Goal: Find contact information

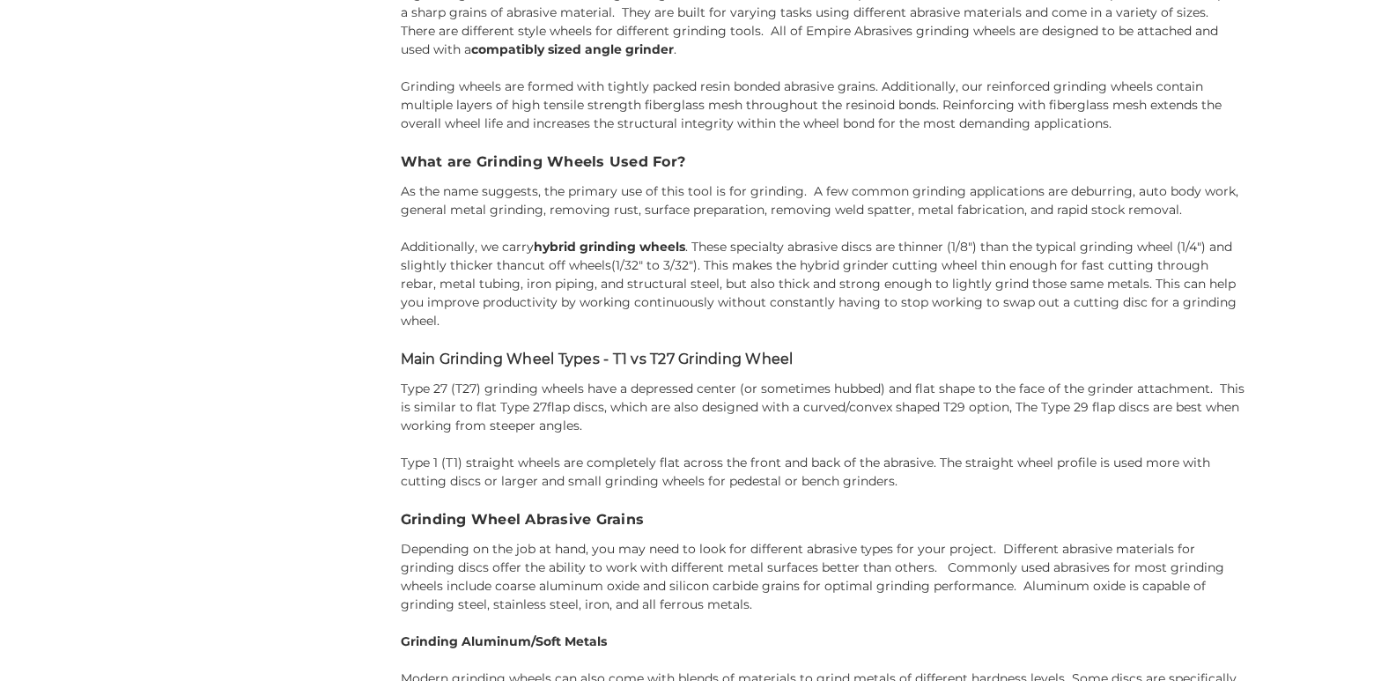
scroll to position [3986, 0]
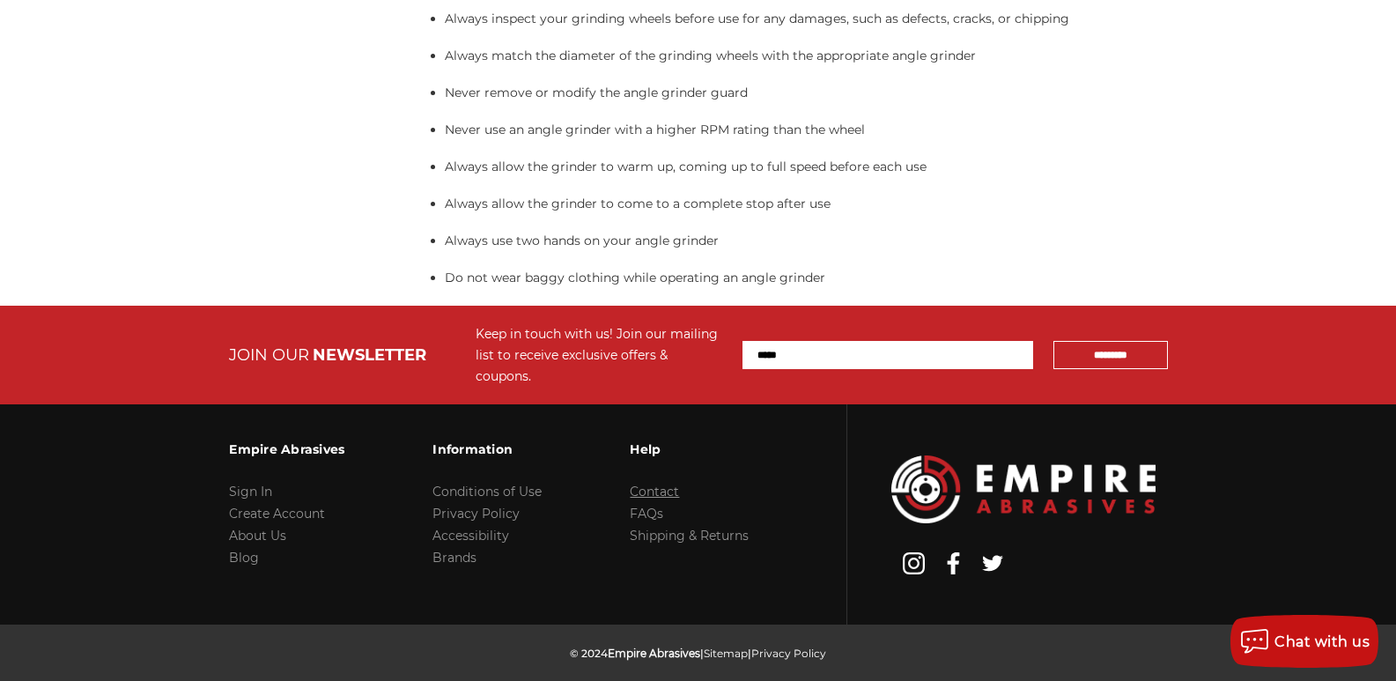
click at [661, 483] on link "Contact" at bounding box center [654, 491] width 49 height 16
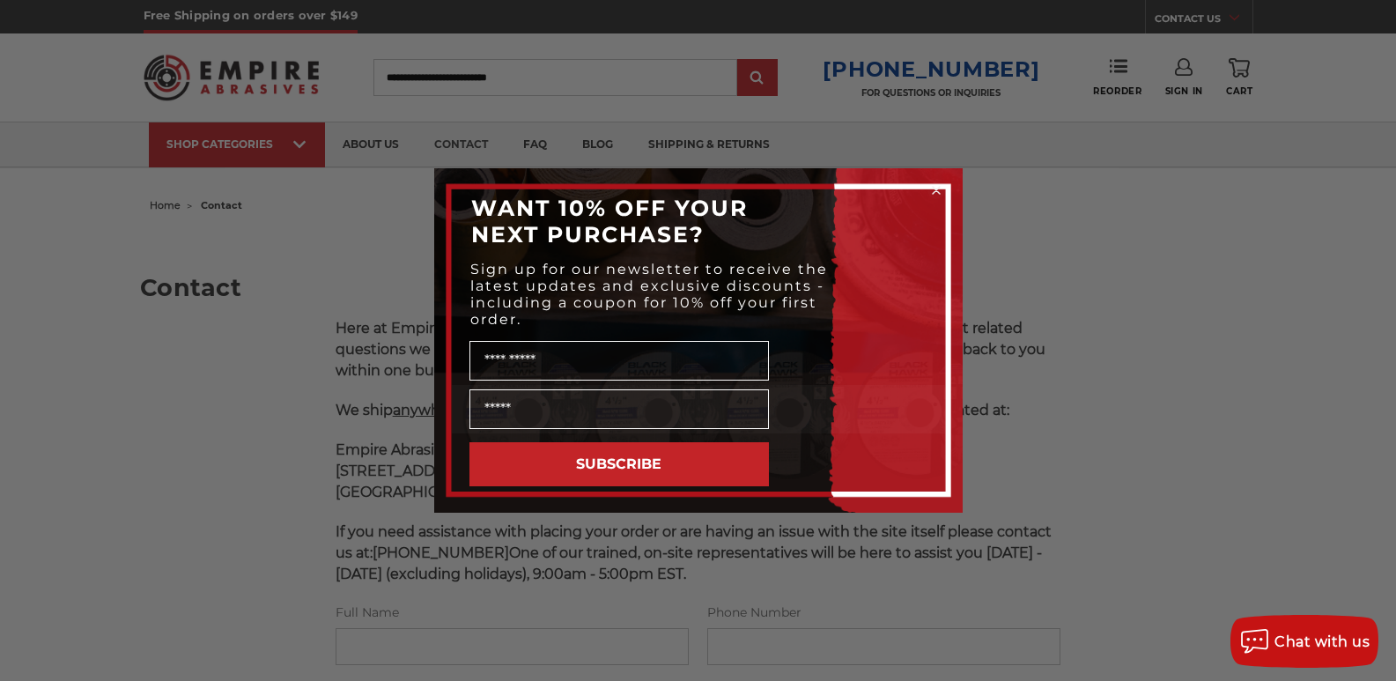
click at [933, 189] on circle "Close dialog" at bounding box center [935, 190] width 17 height 17
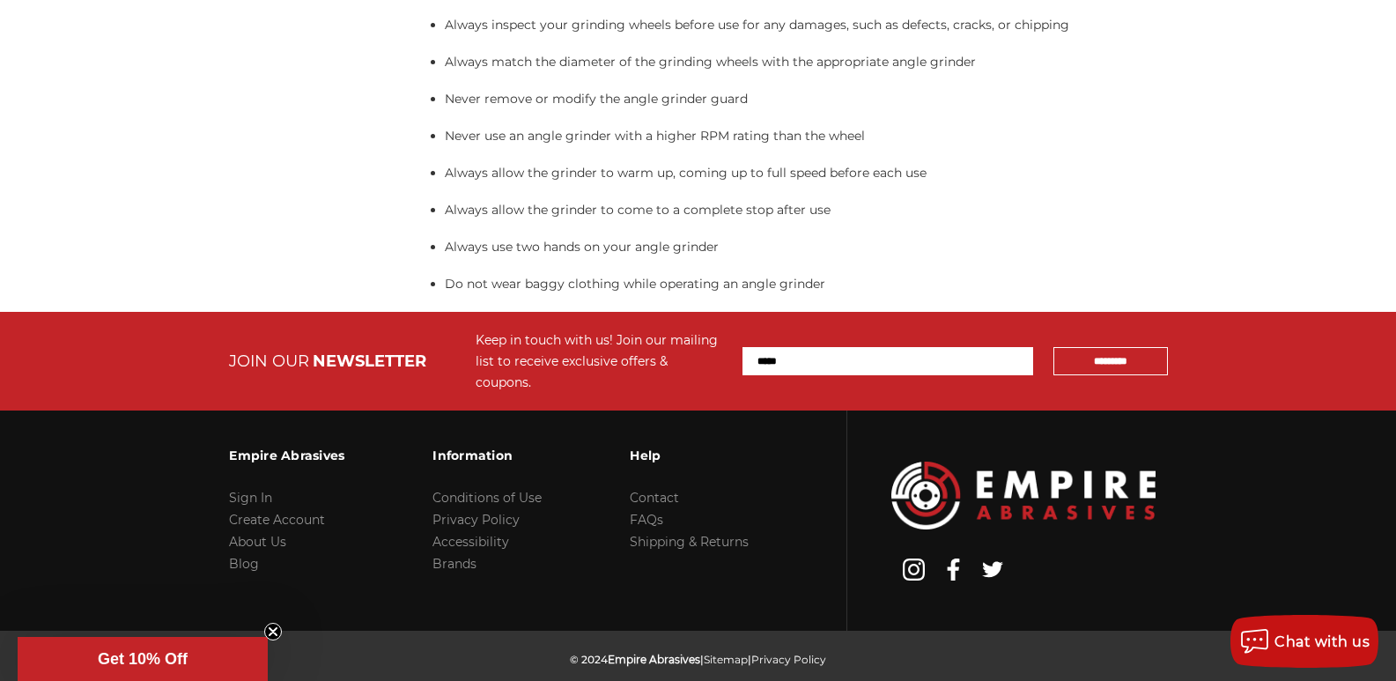
scroll to position [4359, 0]
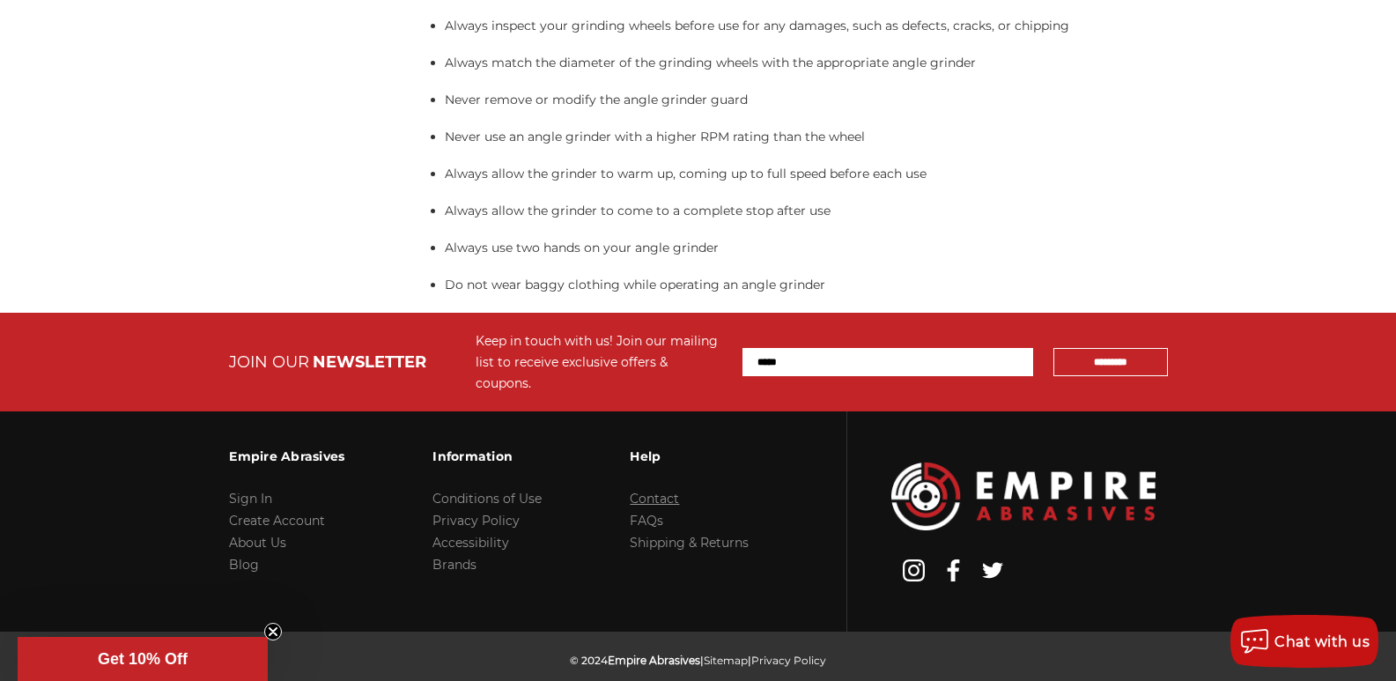
click at [664, 490] on link "Contact" at bounding box center [654, 498] width 49 height 16
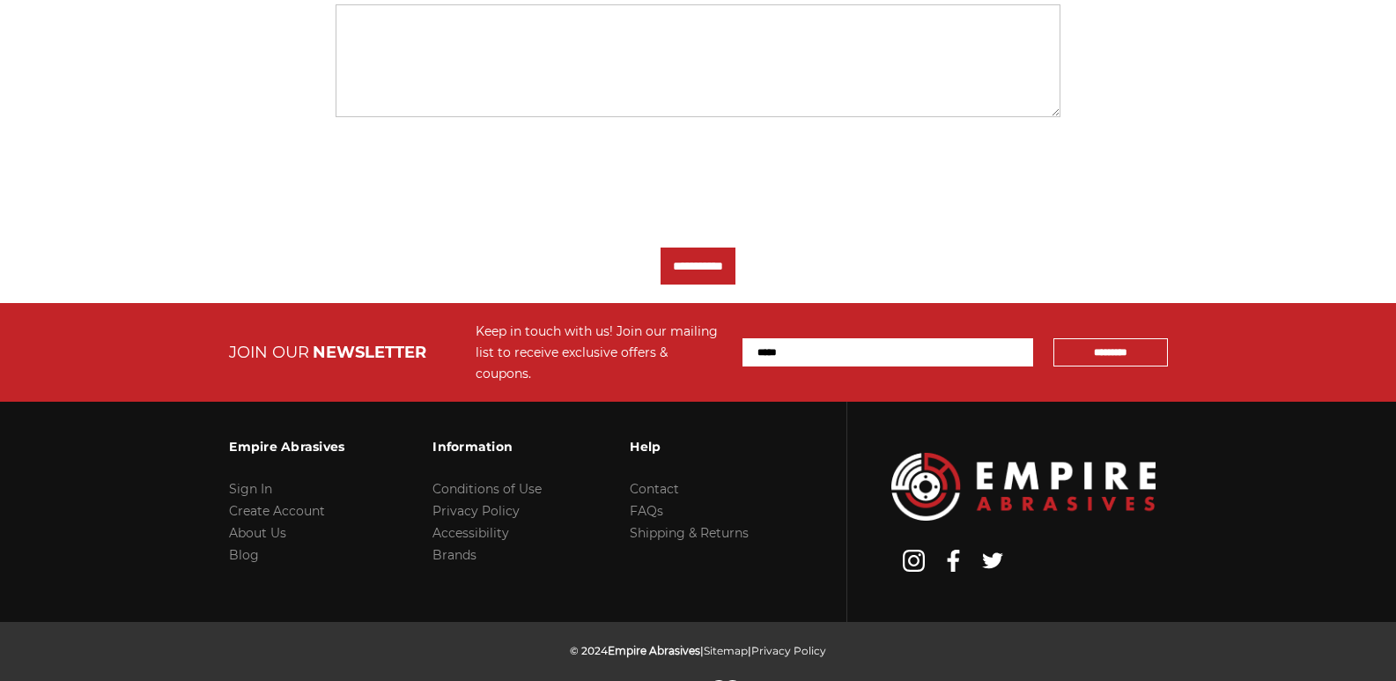
scroll to position [813, 0]
